Goal: Use online tool/utility: Utilize a website feature to perform a specific function

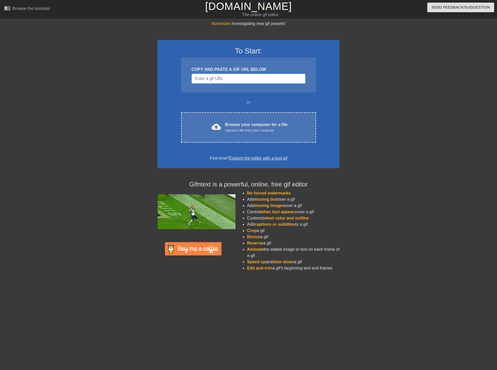
click at [221, 81] on input "Username" at bounding box center [249, 79] width 114 height 10
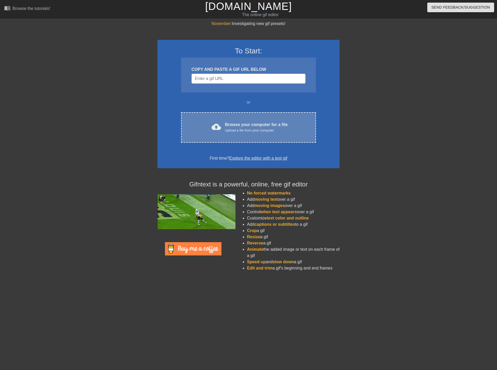
click at [232, 120] on div "cloud_upload Browse your computer for a file Upload a file from your computer C…" at bounding box center [248, 127] width 135 height 30
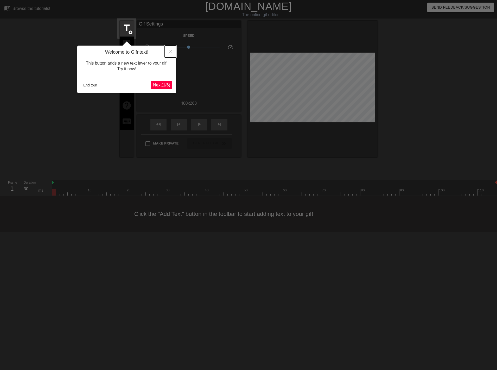
click at [173, 51] on button "Close" at bounding box center [170, 52] width 11 height 12
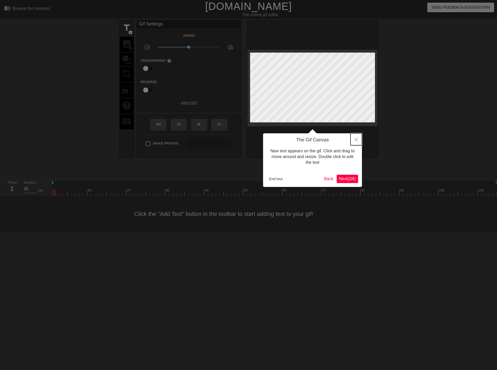
click at [357, 139] on icon "Close" at bounding box center [357, 140] width 4 height 4
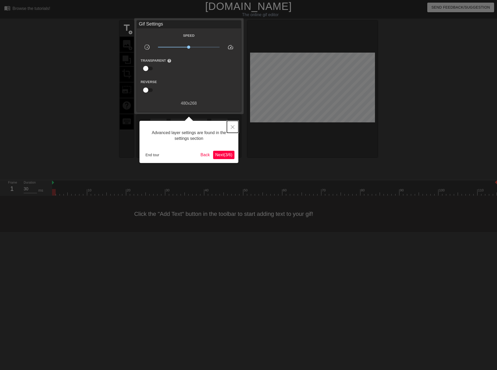
click at [234, 125] on button "Close" at bounding box center [232, 127] width 11 height 12
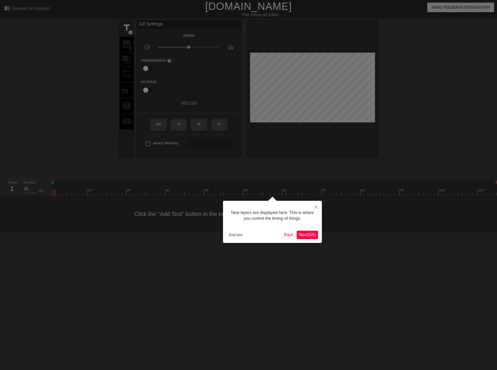
scroll to position [4, 0]
click at [307, 239] on div "New layers are displayed here. This is where you control the timing of things. …" at bounding box center [272, 222] width 99 height 42
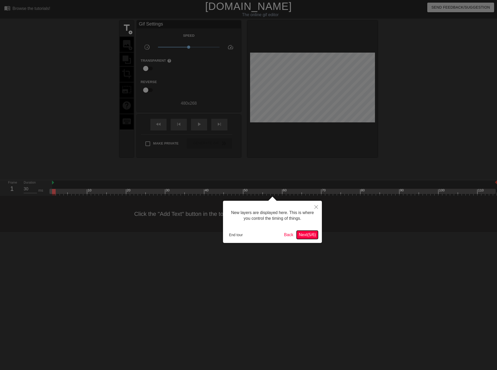
click at [307, 237] on span "Next ( 5 / 6 )" at bounding box center [307, 235] width 17 height 4
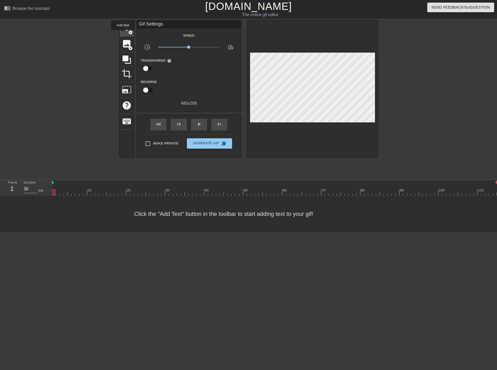
click at [123, 34] on div "title add_circle" at bounding box center [127, 29] width 14 height 16
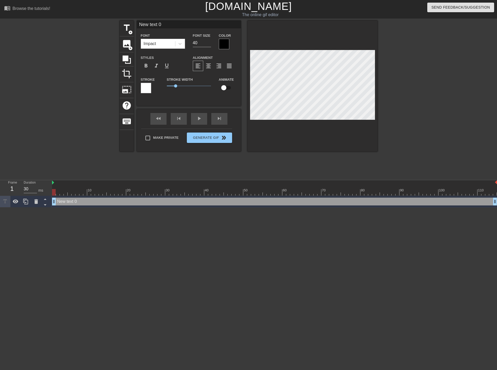
scroll to position [1, 1]
type input "t"
type textarea "ti"
type input "[PERSON_NAME]"
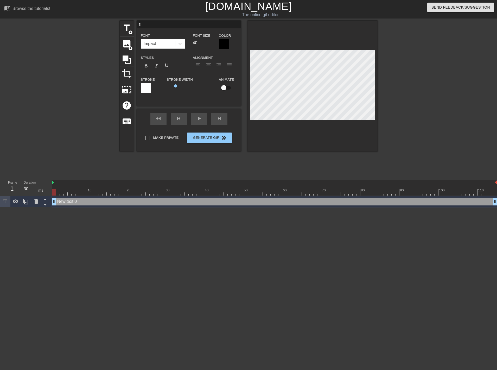
type textarea "[PERSON_NAME]"
type input "time"
type textarea "time"
type input "times"
type textarea "times"
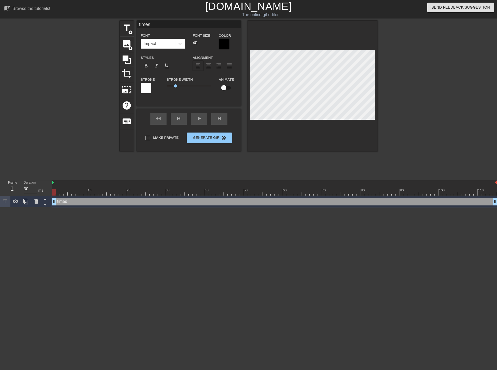
type input "timesh"
type textarea "timesh"
type input "timeshe"
type textarea "timeshe"
type input "timeshee"
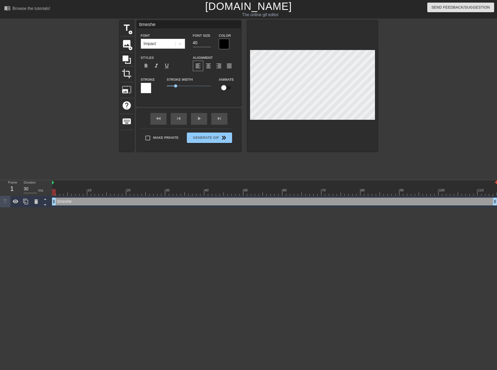
type textarea "timeshee"
type input "timesheet"
type textarea "timesheet"
type input "timesheets"
type textarea "timesheets"
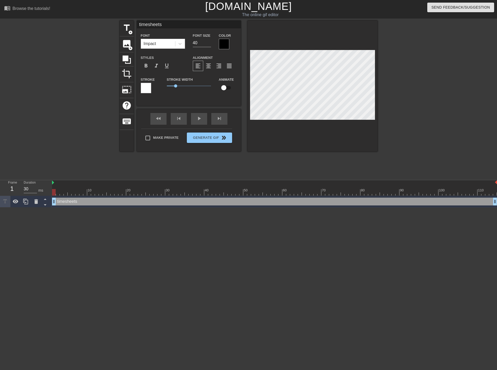
type input "timesheets"
type textarea "timesheets"
type input "timesheets a"
type textarea "timesheets a"
type input "timesheets ar"
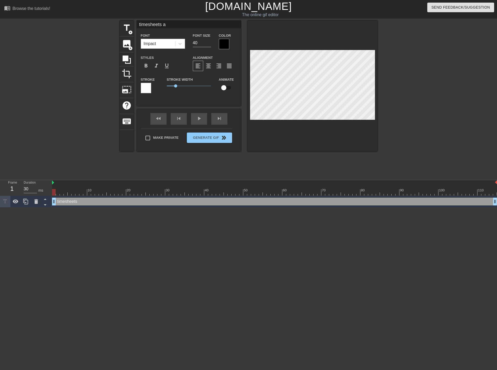
type textarea "timesheets ar"
type input "timesheets are"
type textarea "timesheets are"
type input "timesheets are"
type textarea "timesheets are"
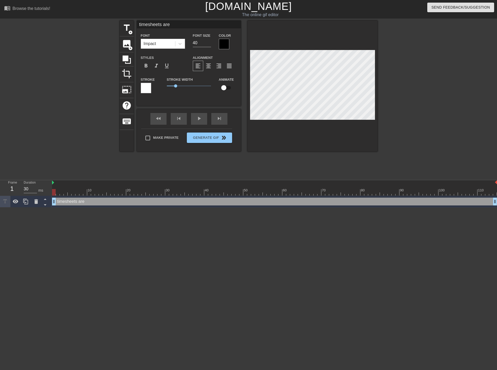
type input "timesheets are"
type textarea "timesheets are"
type input "timesheets are"
type textarea "timesheets are"
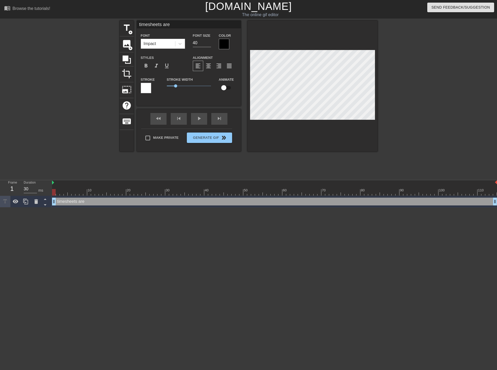
type input "timesheets are"
type textarea "timesheets are"
type input "timesheets are"
type textarea "timesheets are"
type input "timesheets ared"
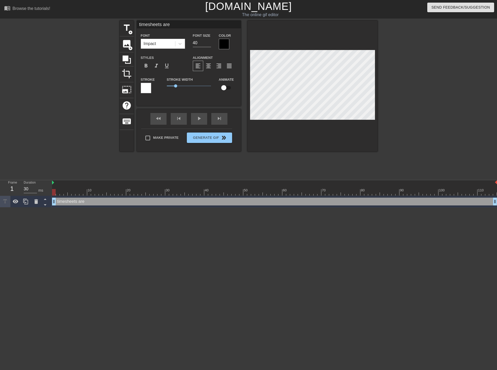
type textarea "timesheets are d"
type input "timesheets aredu"
type textarea "timesheets are du"
type input "timesheets aredue"
type textarea "timesheets are due"
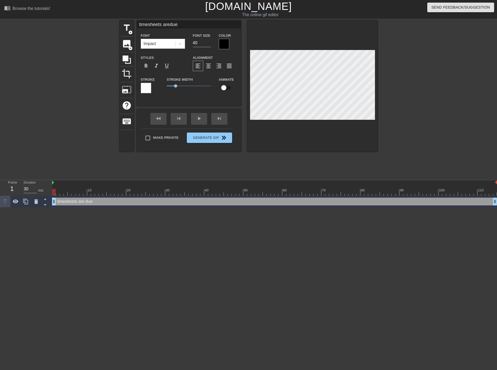
type input "timesheets aredue"
type textarea "timesheets are due"
type input "timesheets aredue t"
type textarea "timesheets are due t"
type input "timesheets aredue th"
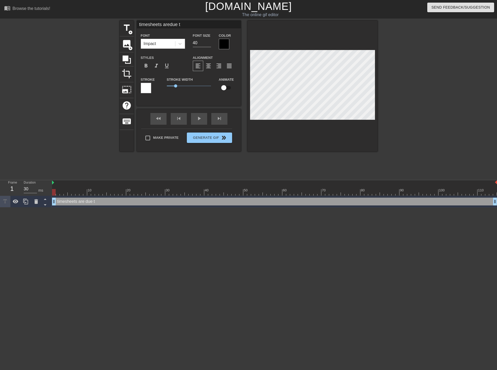
type textarea "timesheets are due th"
type input "timesheets aredue thi"
type textarea "timesheets are due thi"
type input "timesheets aredue this"
type textarea "timesheets are due this"
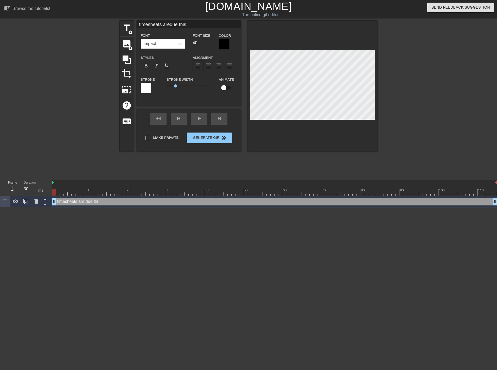
type input "timesheets aredue this"
type textarea "timesheets are due this"
type input "timesheets aredue this w"
type textarea "timesheets are due this w"
type input "timesheets aredue this we"
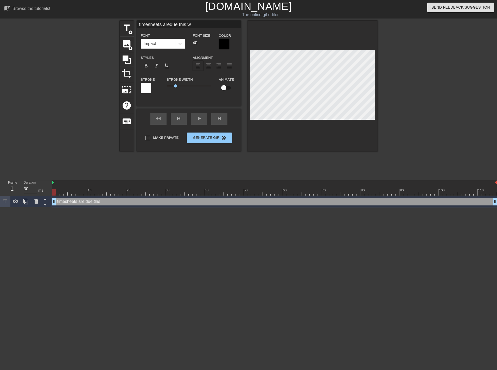
type textarea "timesheets are due this we"
type input "timesheets aredue this wee"
type textarea "timesheets are due this wee"
type input "timesheets aredue this week"
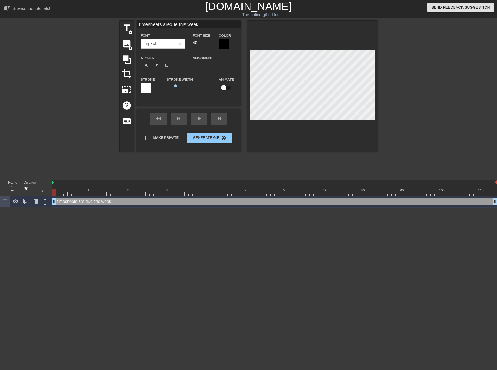
type textarea "timesheets are due this week"
drag, startPoint x: 203, startPoint y: 45, endPoint x: 200, endPoint y: 34, distance: 11.7
click at [203, 45] on input "40" at bounding box center [202, 43] width 18 height 8
type input "41"
type input "timesheets aredue this week"
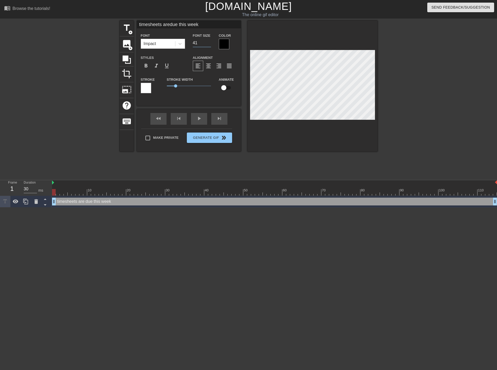
type input "42"
type input "timesheets aredue this week"
type input "43"
type input "timesheets aredue this week"
type input "44"
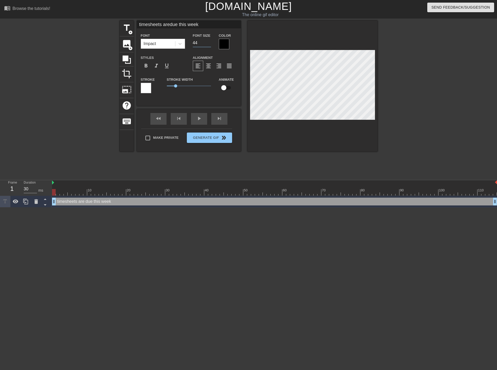
type input "timesheets aredue this week"
type input "45"
type input "timesheets aredue this week"
type input "46"
type input "timesheets aredue this week"
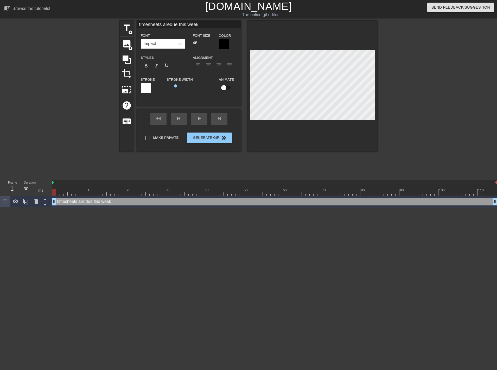
type input "47"
type input "timesheets aredue this week"
type input "48"
type input "timesheets aredue this week"
type input "49"
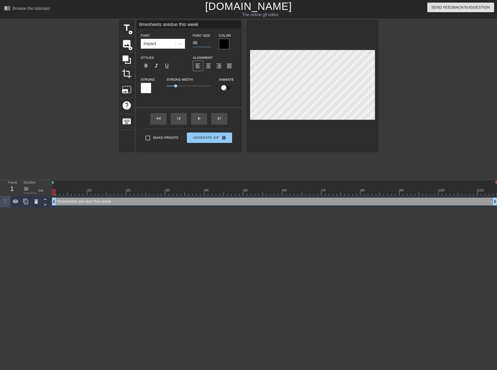
type input "timesheets aredue this week"
type input "50"
type input "timesheets aredue this week"
type input "51"
type input "timesheets aredue this week"
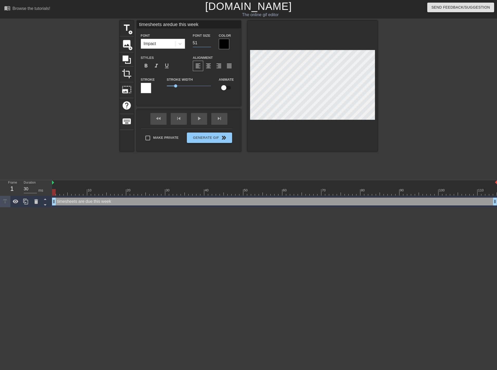
type input "52"
type input "timesheets aredue this week"
type input "53"
type input "timesheets aredue this week"
type input "54"
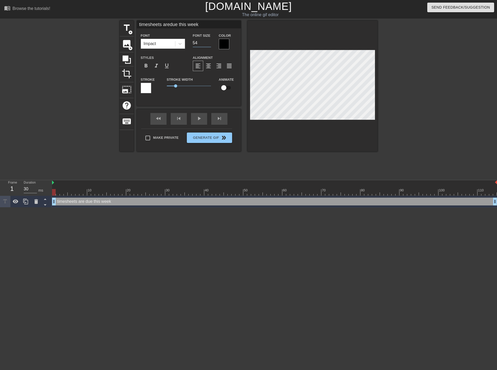
type input "timesheets aredue this week"
type input "55"
type input "timesheets aredue this week"
type input "54"
type input "timesheets aredue this week"
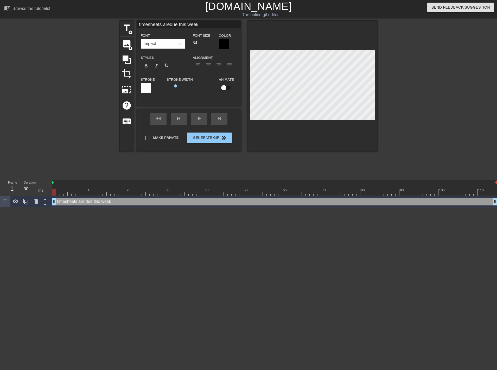
type input "53"
click at [185, 48] on div "Font Impact" at bounding box center [163, 40] width 52 height 17
click at [183, 47] on div at bounding box center [180, 43] width 9 height 9
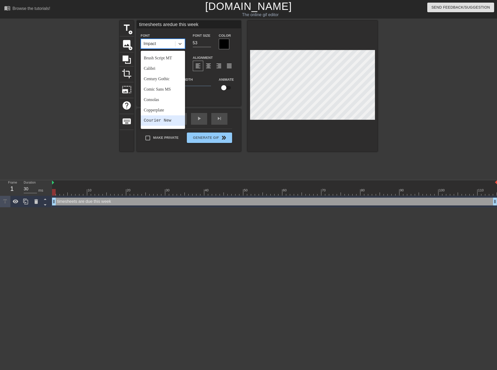
scroll to position [82, 0]
click at [162, 99] on div "Goudy Old Style" at bounding box center [163, 100] width 44 height 10
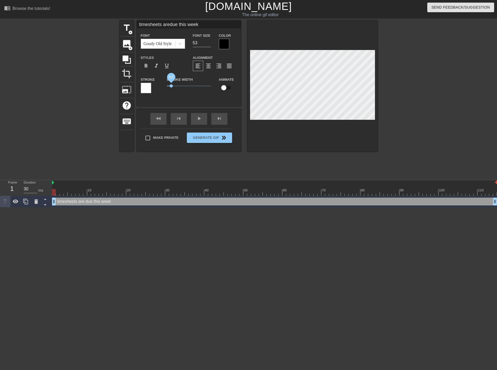
drag, startPoint x: 175, startPoint y: 85, endPoint x: 171, endPoint y: 85, distance: 3.4
click at [171, 85] on span "0.5" at bounding box center [171, 85] width 3 height 3
click at [171, 85] on span "0.55" at bounding box center [171, 85] width 3 height 3
click at [169, 86] on span "0.25" at bounding box center [168, 85] width 3 height 3
click at [170, 86] on span "0.35" at bounding box center [169, 85] width 3 height 3
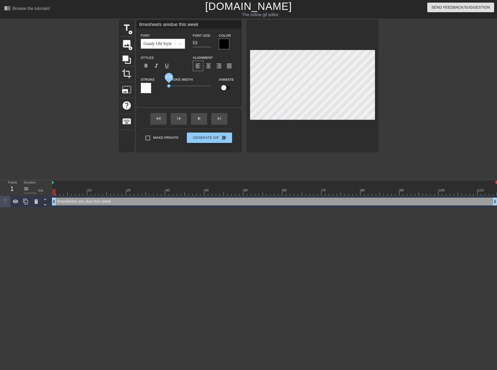
click at [169, 86] on span "0.25" at bounding box center [168, 85] width 3 height 3
click at [143, 86] on div at bounding box center [146, 88] width 10 height 10
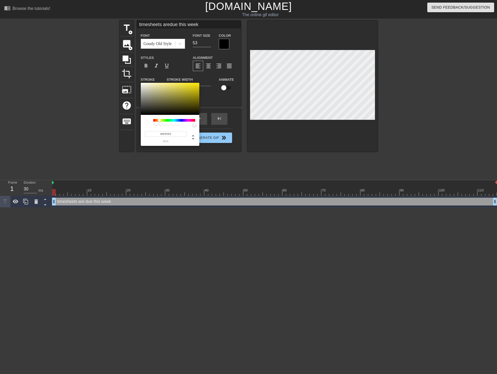
click at [160, 121] on div at bounding box center [174, 120] width 42 height 3
type input "timesheets aredue this week"
type input "#847D33"
type input "timesheets aredue this week"
type input "#B4A831"
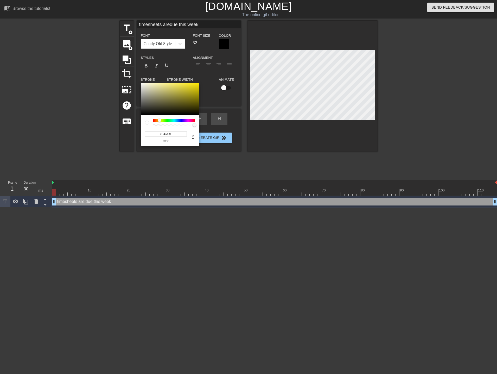
type input "timesheets aredue this week"
type input "#E9D71E"
type input "timesheets aredue this week"
type input "#FFE800"
drag, startPoint x: 180, startPoint y: 95, endPoint x: 197, endPoint y: 84, distance: 20.8
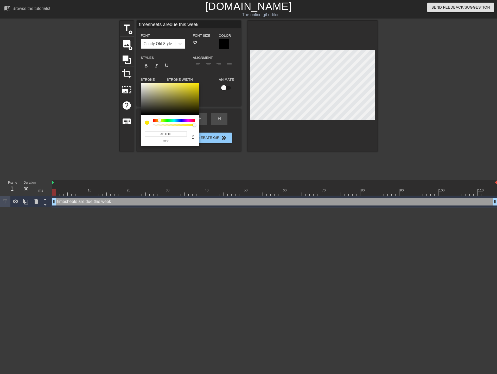
click at [204, 70] on div "#FFE800 hex" at bounding box center [248, 187] width 497 height 374
type input "timesheets aredue this week"
type input "#FFD600"
type input "timesheets aredue this week"
type input "#FFCC00"
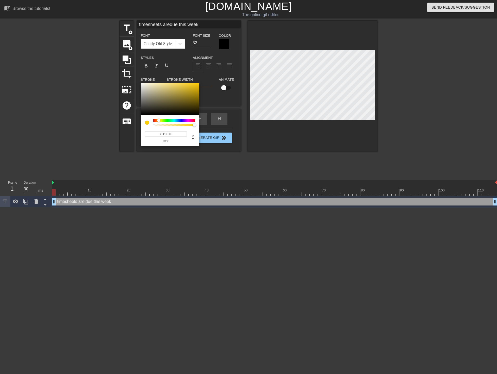
click at [159, 122] on div at bounding box center [158, 120] width 3 height 3
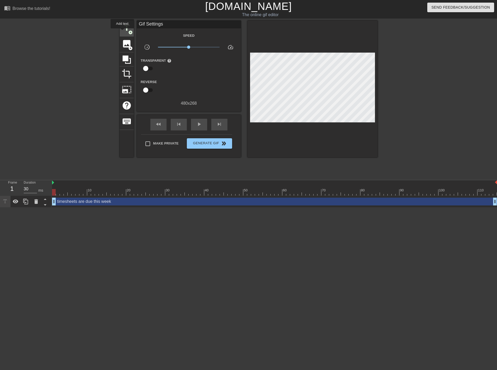
click at [122, 32] on span "title" at bounding box center [127, 28] width 10 height 10
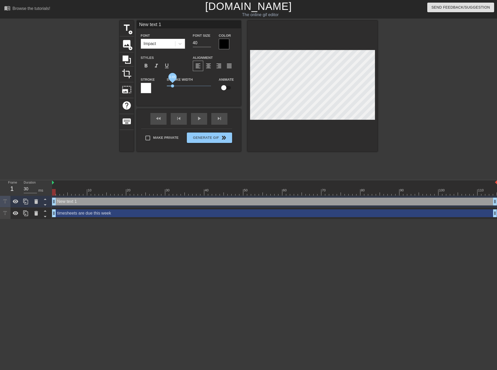
click at [173, 86] on span "0.65" at bounding box center [189, 86] width 44 height 6
type input "New tt 1"
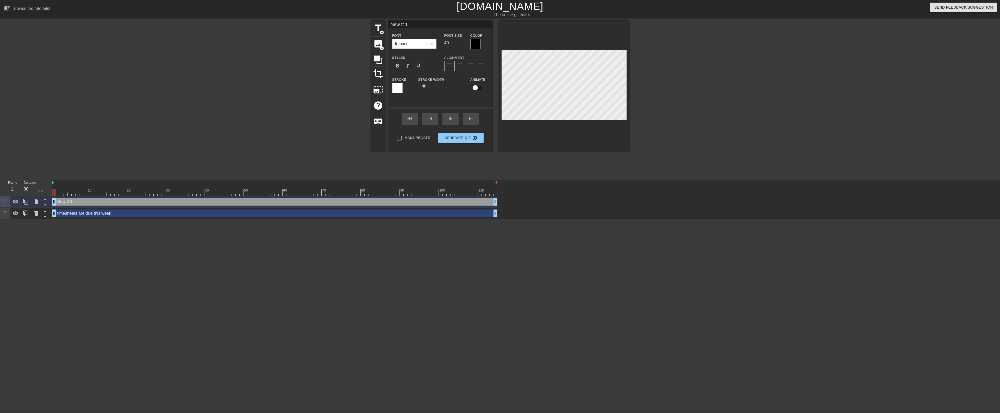
type textarea "New tt 1"
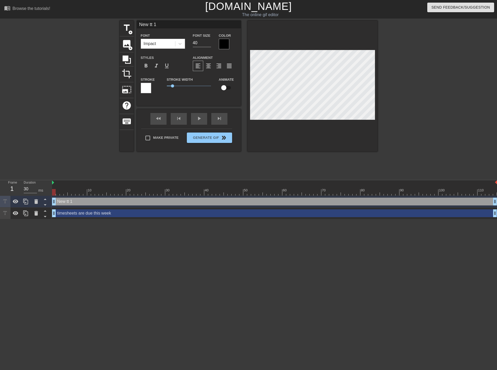
type input "New t 1"
type textarea "New t 1"
type input "Newt 1"
type textarea "Newt 1"
type input "Net 1"
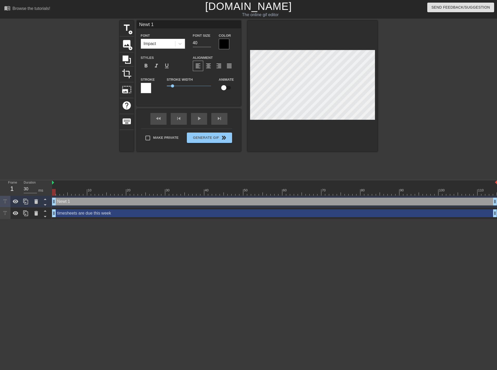
type textarea "Net 1"
type input "Nt 1"
type textarea "Nt 1"
type input "t 1"
type textarea "t 1"
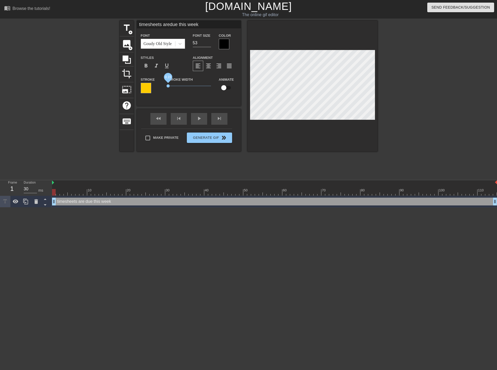
click at [168, 86] on span "0.15" at bounding box center [168, 85] width 3 height 3
click at [146, 65] on span "format_bold" at bounding box center [146, 66] width 6 height 6
click at [155, 64] on span "format_italic" at bounding box center [156, 66] width 6 height 6
click at [169, 86] on span "0.15" at bounding box center [168, 85] width 3 height 3
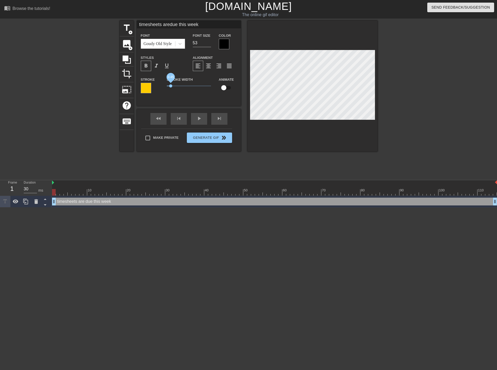
type input "timesheets aredue this week"
click at [170, 87] on span "0.35" at bounding box center [169, 85] width 3 height 3
click at [222, 88] on input "checkbox" at bounding box center [224, 88] width 30 height 10
checkbox input "true"
type input "timesheets aredue this week"
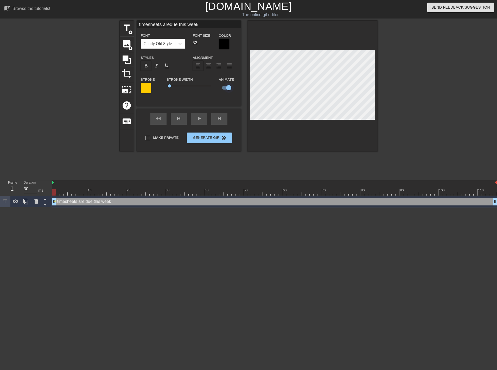
click at [226, 87] on input "checkbox" at bounding box center [229, 88] width 30 height 10
checkbox input "false"
type input "timesheets aredue this week"
click at [226, 87] on input "checkbox" at bounding box center [224, 88] width 30 height 10
checkbox input "true"
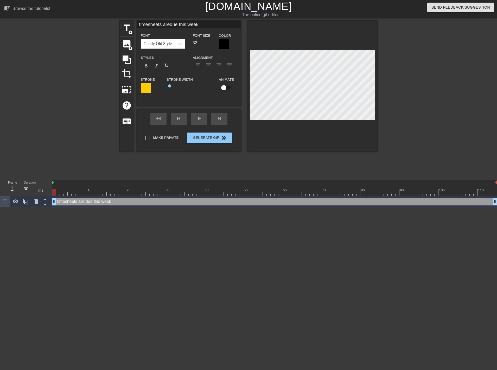
type input "timesheets aredue this week"
click at [62, 184] on div at bounding box center [274, 182] width 445 height 5
click at [271, 173] on div "title add_circle image add_circle crop photo_size_select_large help keyboard ti…" at bounding box center [249, 99] width 258 height 156
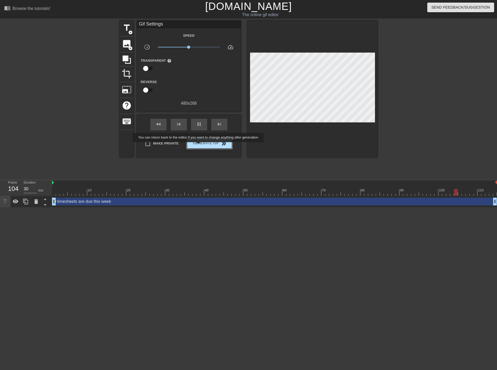
click at [199, 146] on span "Generate Gif double_arrow" at bounding box center [209, 143] width 41 height 6
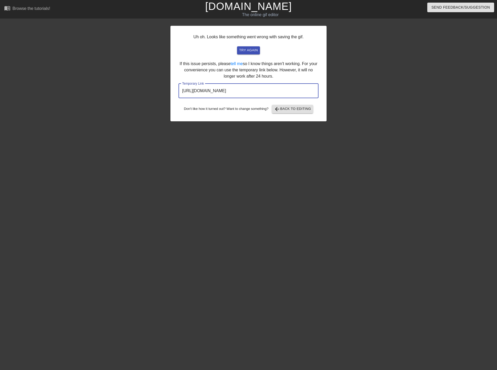
click at [234, 91] on input "[URL][DOMAIN_NAME]" at bounding box center [249, 91] width 140 height 15
click at [272, 91] on input "[URL][DOMAIN_NAME]" at bounding box center [249, 91] width 140 height 15
click at [273, 92] on input "[URL][DOMAIN_NAME]" at bounding box center [249, 91] width 140 height 15
click at [292, 109] on span "arrow_back Back to Editing" at bounding box center [292, 109] width 37 height 6
